Goal: Navigation & Orientation: Find specific page/section

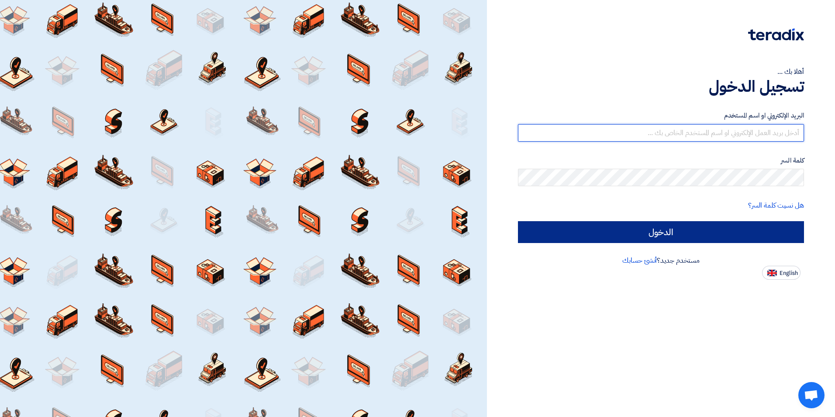
type input "[PERSON_NAME][EMAIL_ADDRESS][PERSON_NAME][DOMAIN_NAME]"
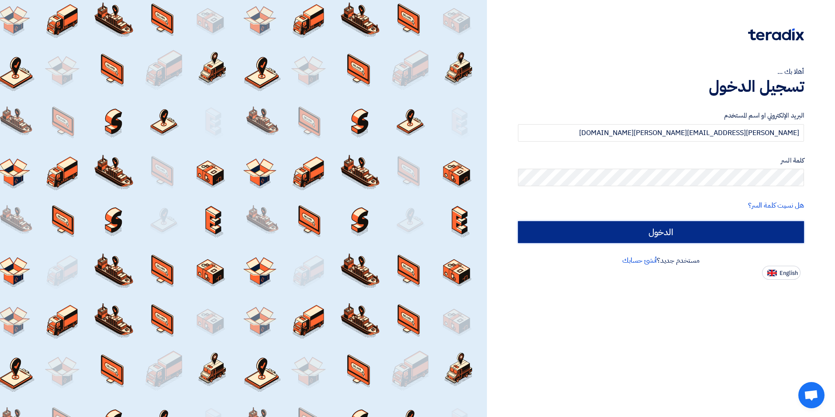
click at [557, 226] on input "الدخول" at bounding box center [661, 232] width 286 height 22
type input "Sign in"
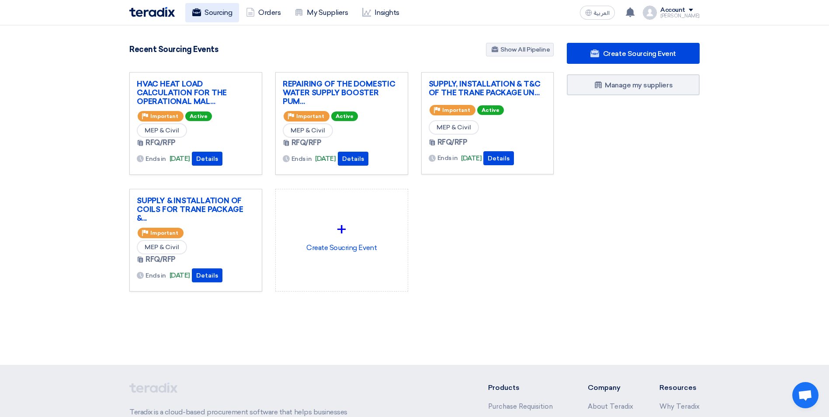
click at [210, 14] on link "Sourcing" at bounding box center [212, 12] width 54 height 19
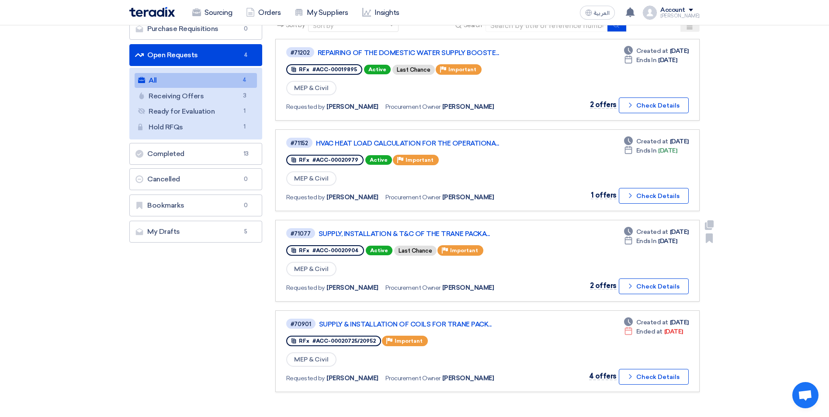
scroll to position [175, 0]
